Goal: Task Accomplishment & Management: Use online tool/utility

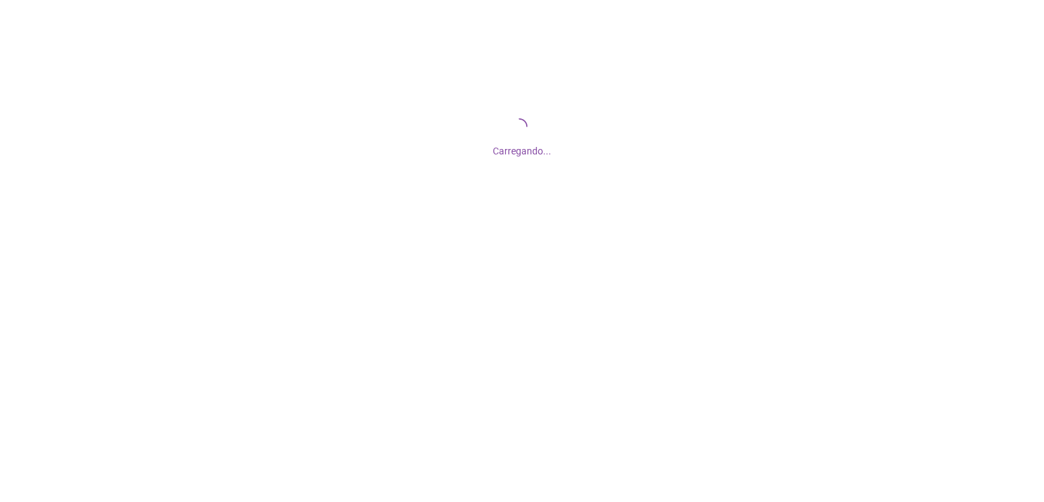
click at [713, 249] on div "Carregando..." at bounding box center [522, 136] width 1044 height 272
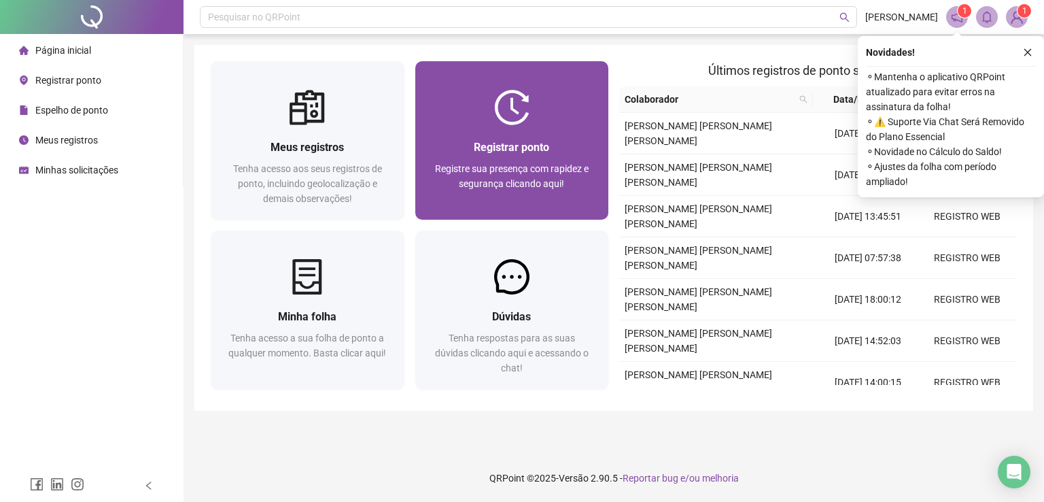
click at [506, 158] on div "Registrar ponto Registre sua presença com rapidez e segurança clicando aqui!" at bounding box center [512, 172] width 161 height 67
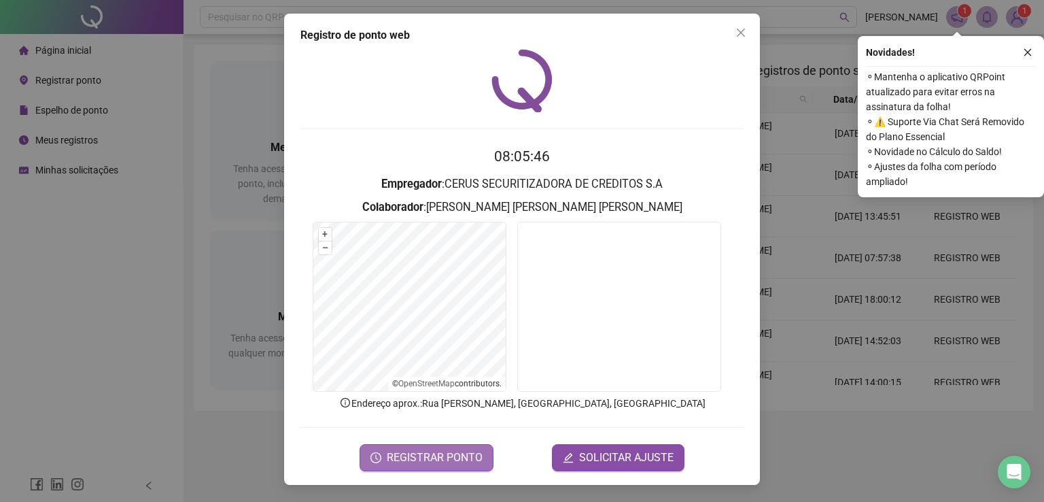
click at [417, 464] on span "REGISTRAR PONTO" at bounding box center [435, 457] width 96 height 16
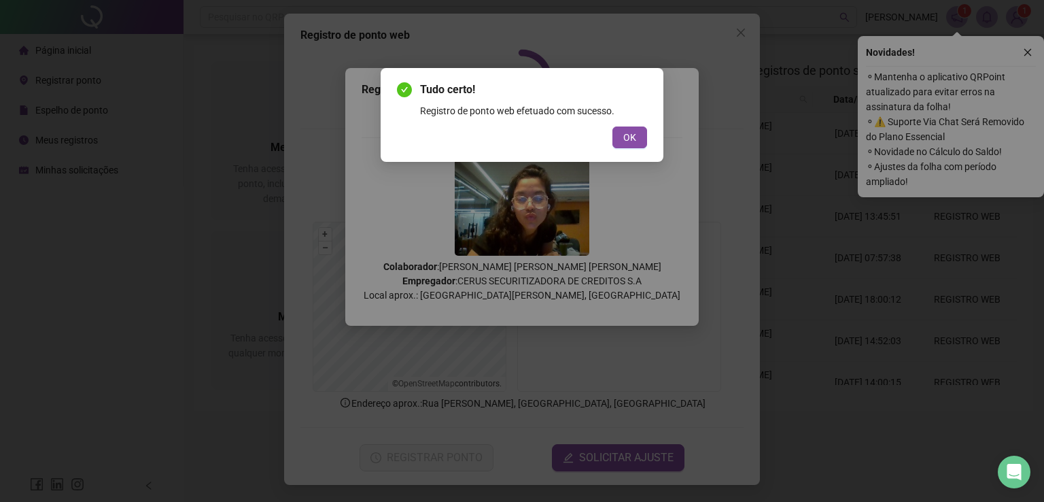
click at [631, 135] on span "OK" at bounding box center [629, 137] width 13 height 15
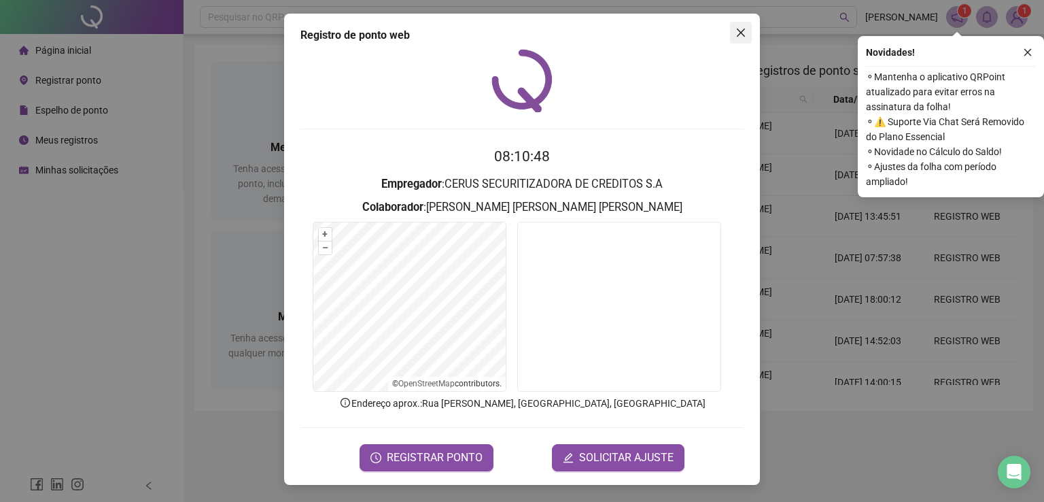
click at [733, 31] on span "Close" at bounding box center [741, 32] width 22 height 11
